Goal: Task Accomplishment & Management: Manage account settings

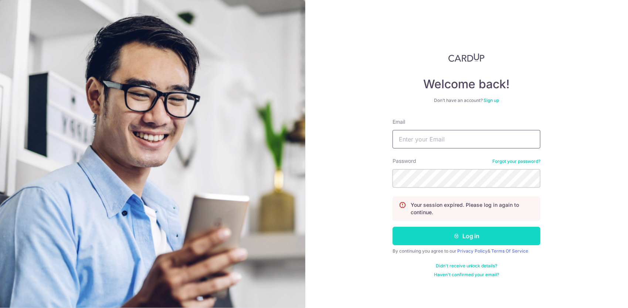
type input "[EMAIL_ADDRESS][DOMAIN_NAME]"
click at [458, 239] on button "Log in" at bounding box center [466, 236] width 148 height 18
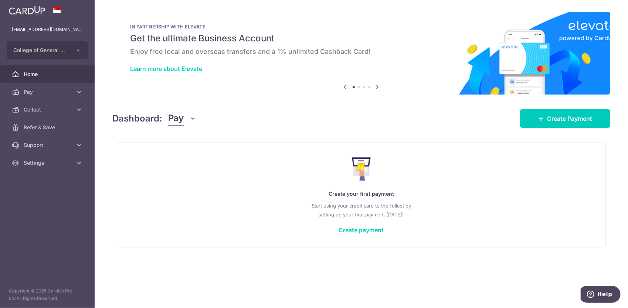
click at [180, 118] on span "Pay" at bounding box center [176, 119] width 16 height 14
click at [185, 154] on link "Collect" at bounding box center [206, 157] width 77 height 18
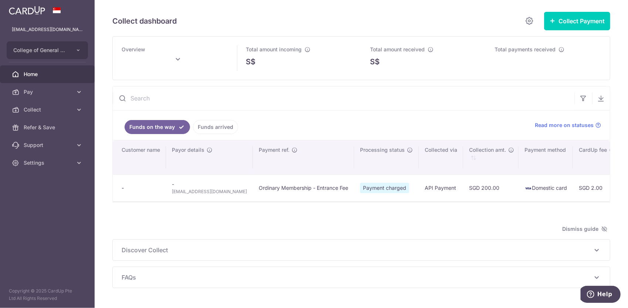
click at [34, 74] on span "Home" at bounding box center [48, 74] width 49 height 7
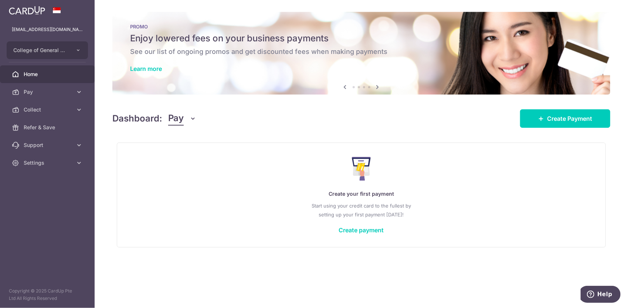
click at [181, 119] on span "Pay" at bounding box center [176, 119] width 16 height 14
click at [182, 156] on link "Collect" at bounding box center [206, 157] width 77 height 18
click at [176, 121] on span "Pay" at bounding box center [176, 119] width 16 height 14
click at [178, 157] on link "Collect" at bounding box center [206, 157] width 77 height 18
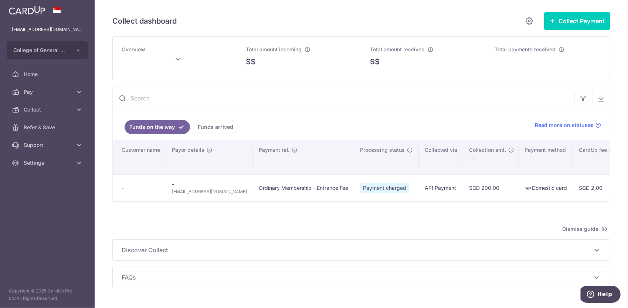
click at [206, 121] on link "Funds arrived" at bounding box center [215, 127] width 45 height 14
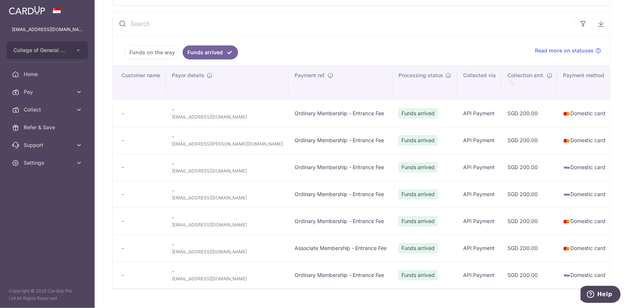
scroll to position [111, 0]
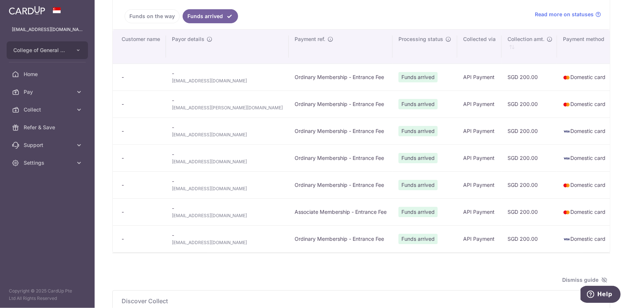
type input "August 2025"
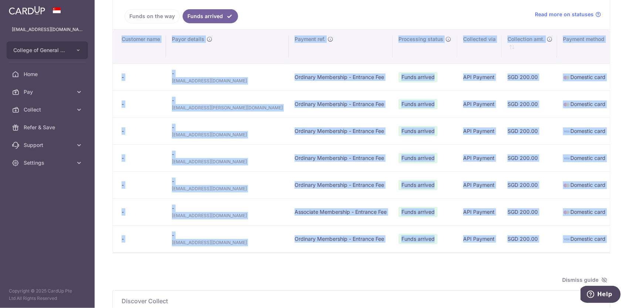
drag, startPoint x: 394, startPoint y: 254, endPoint x: 417, endPoint y: 253, distance: 23.7
click at [417, 253] on div "We are preparing your excel download link... An email with the download link wi…" at bounding box center [361, 114] width 498 height 278
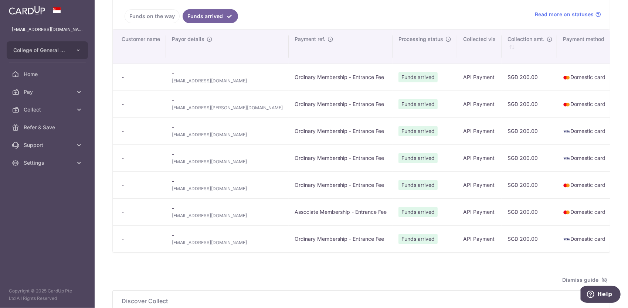
click at [437, 276] on div "Overview August 2025 Total amount incoming S$ 200.00 Total amount received S$ 8…" at bounding box center [361, 132] width 498 height 414
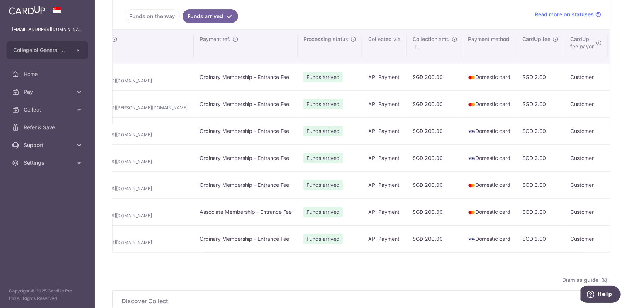
scroll to position [0, 0]
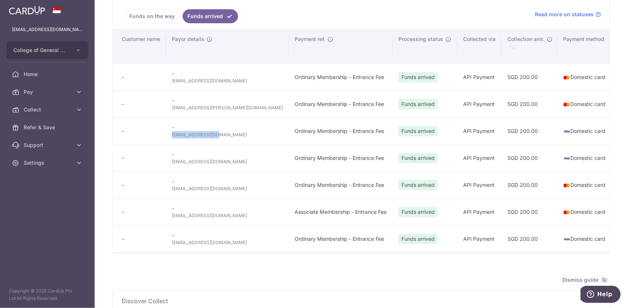
drag, startPoint x: 214, startPoint y: 132, endPoint x: 170, endPoint y: 140, distance: 44.5
click at [170, 140] on td "- jjin14@hotmail.com" at bounding box center [227, 130] width 123 height 27
copy span "jjin14@hotmail.com"
